Goal: Find specific page/section: Find specific page/section

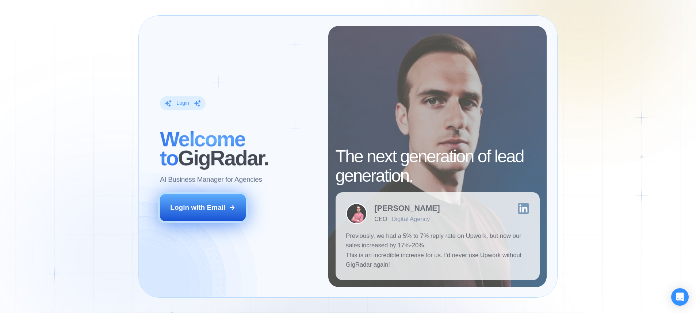
click at [240, 208] on button "Login with Email" at bounding box center [203, 207] width 86 height 27
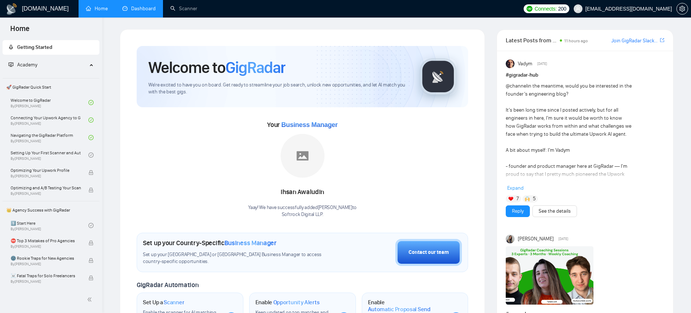
click at [152, 5] on link "Dashboard" at bounding box center [138, 8] width 33 height 6
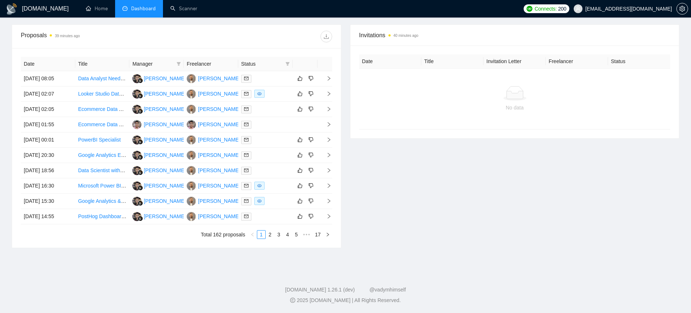
scroll to position [233, 0]
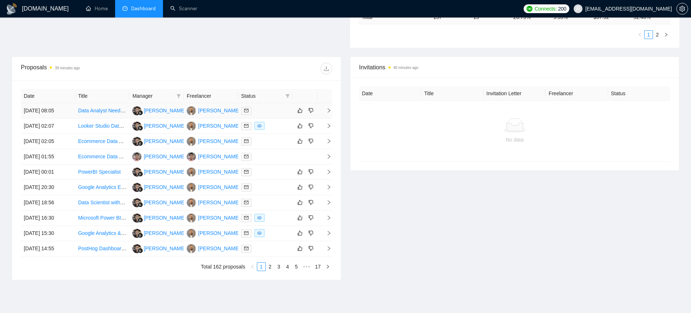
click at [43, 114] on td "[DATE] 08:05" at bounding box center [48, 110] width 54 height 15
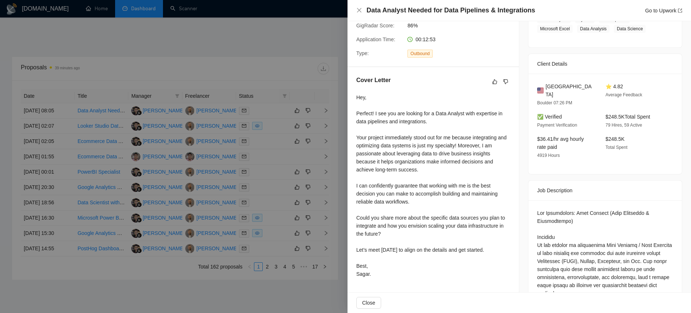
scroll to position [133, 0]
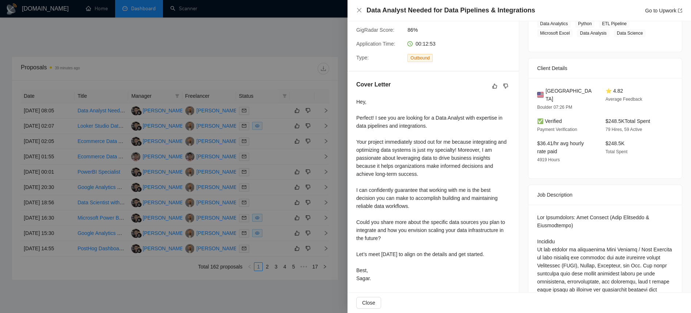
drag, startPoint x: 73, startPoint y: 155, endPoint x: 68, endPoint y: 147, distance: 9.8
click at [73, 155] on div at bounding box center [345, 156] width 691 height 313
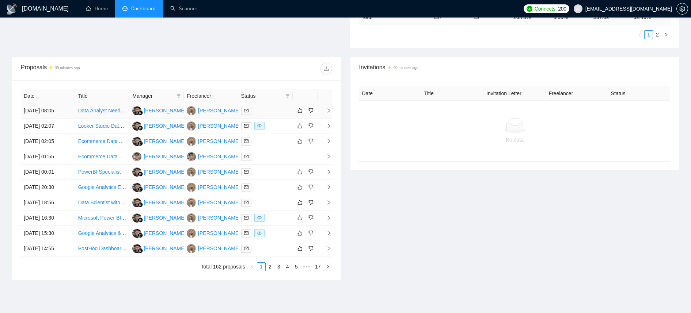
click at [48, 118] on td "[DATE] 08:05" at bounding box center [48, 110] width 54 height 15
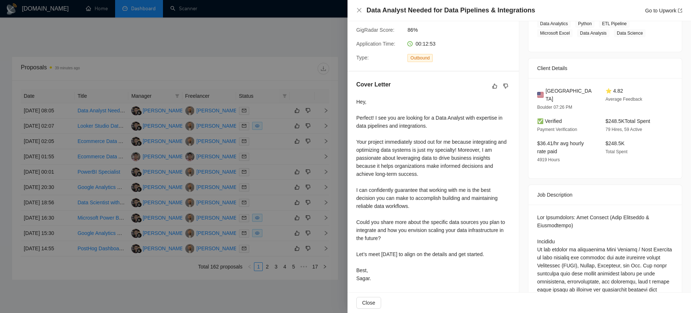
click at [51, 126] on div at bounding box center [345, 156] width 691 height 313
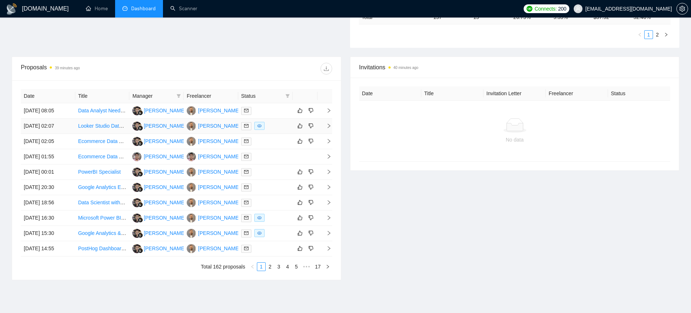
click at [51, 129] on td "[DATE] 02:07" at bounding box center [48, 126] width 54 height 15
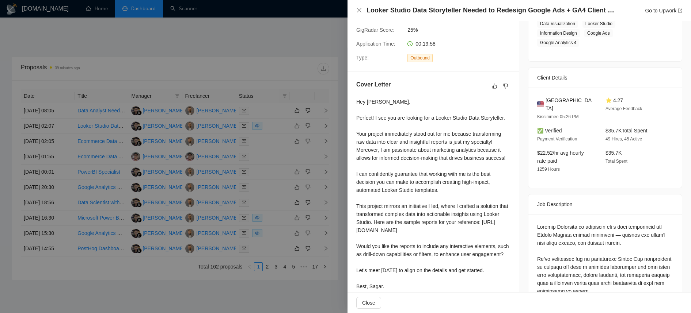
click at [51, 129] on div at bounding box center [345, 156] width 691 height 313
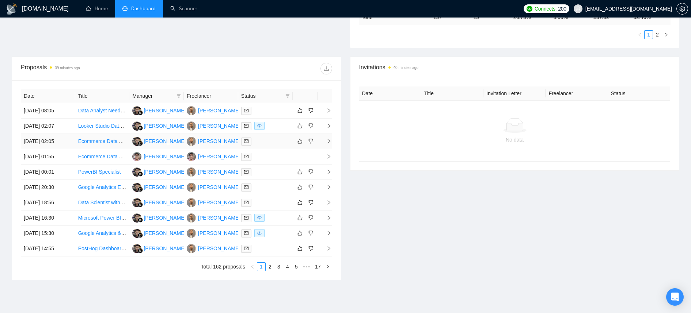
click at [57, 139] on td "[DATE] 02:05" at bounding box center [48, 141] width 54 height 15
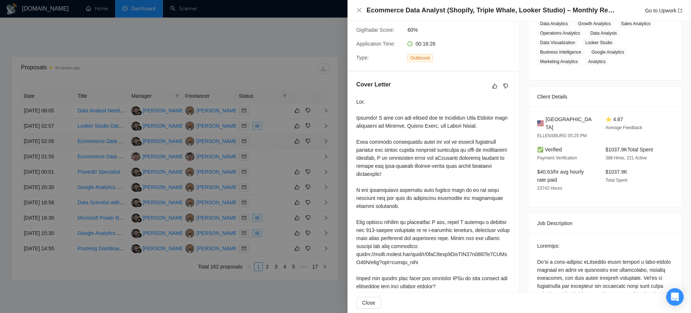
click at [57, 139] on div at bounding box center [345, 156] width 691 height 313
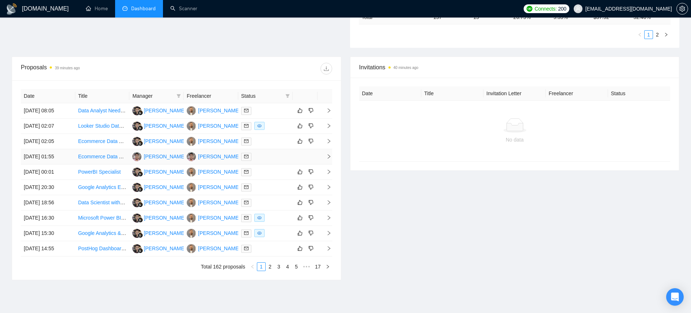
click at [54, 154] on td "[DATE] 01:55" at bounding box center [48, 156] width 54 height 15
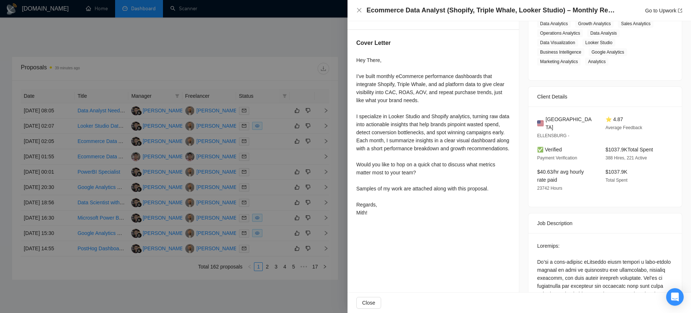
click at [54, 154] on div at bounding box center [345, 156] width 691 height 313
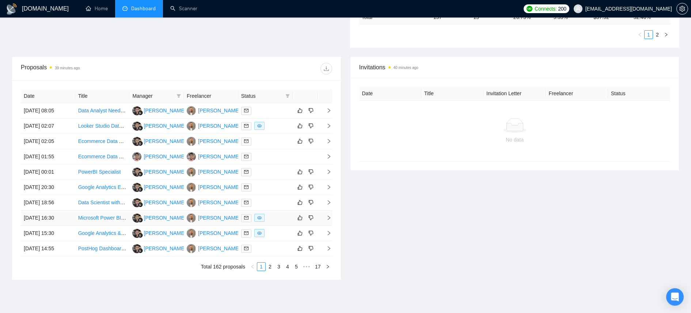
click at [35, 218] on td "[DATE] 16:30" at bounding box center [48, 218] width 54 height 15
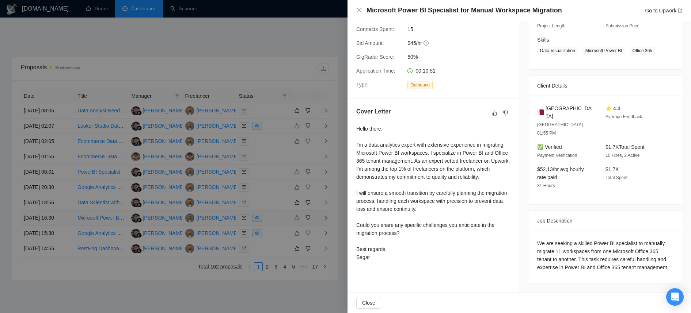
scroll to position [106, 0]
click at [35, 218] on div at bounding box center [345, 156] width 691 height 313
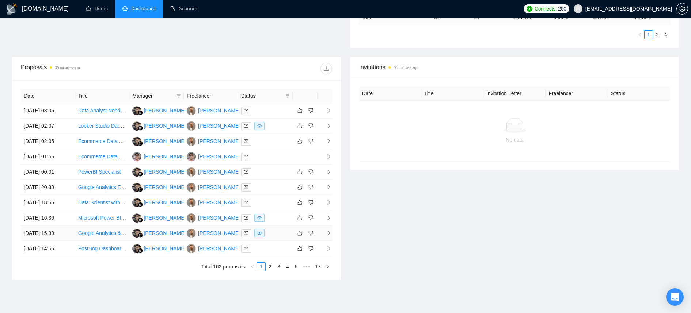
click at [36, 231] on td "[DATE] 15:30" at bounding box center [48, 233] width 54 height 15
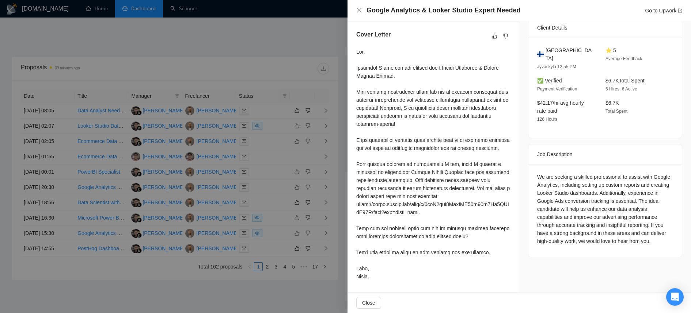
scroll to position [173, 0]
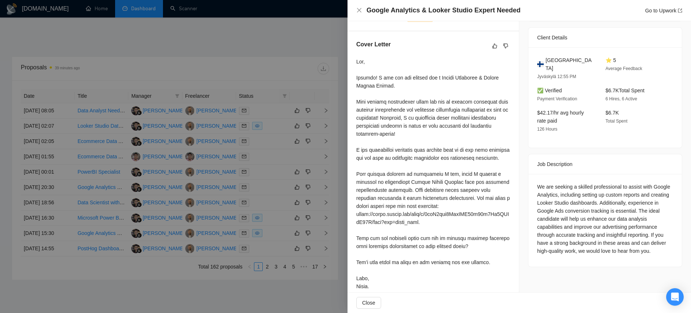
click at [268, 268] on div at bounding box center [345, 156] width 691 height 313
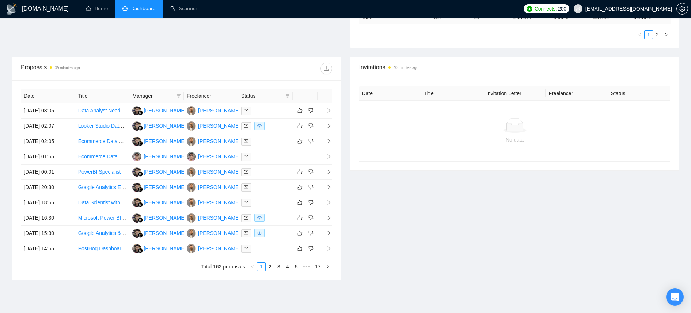
click at [267, 268] on link "2" at bounding box center [270, 267] width 8 height 8
